Goal: Navigation & Orientation: Find specific page/section

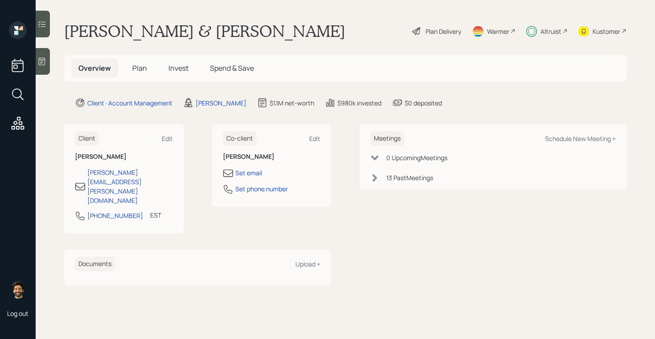
click at [135, 72] on span "Plan" at bounding box center [139, 68] width 15 height 10
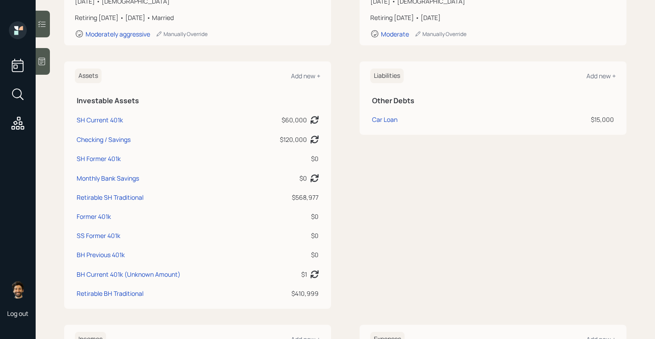
scroll to position [169, 0]
